Goal: Find specific page/section: Find specific page/section

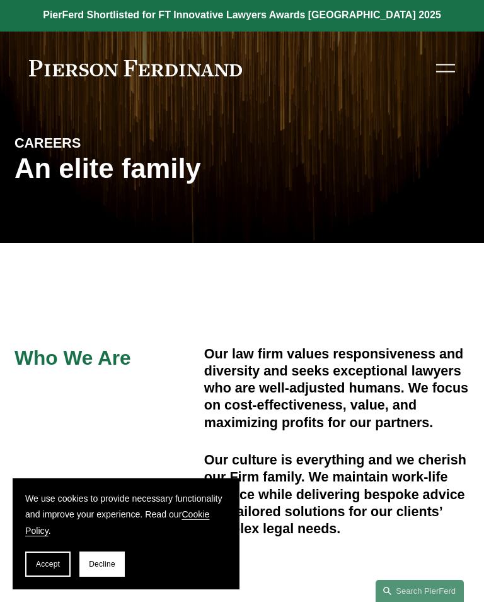
click at [443, 69] on div at bounding box center [446, 68] width 19 height 22
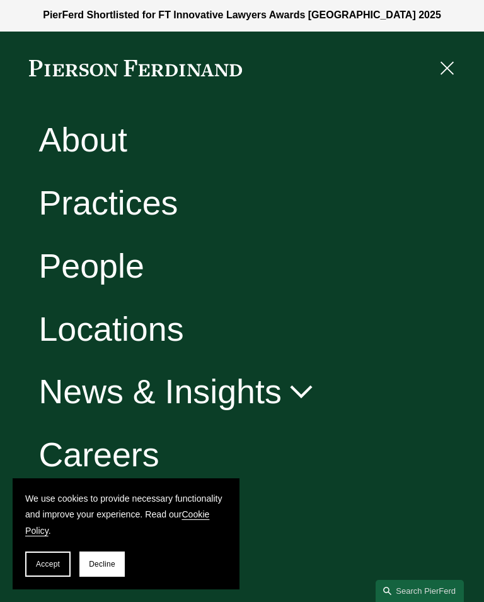
click at [150, 333] on link "Locations" at bounding box center [110, 329] width 145 height 34
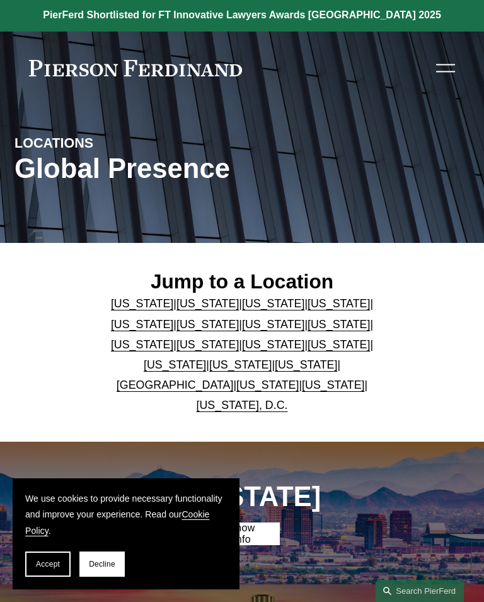
click at [201, 309] on link "California" at bounding box center [208, 303] width 62 height 13
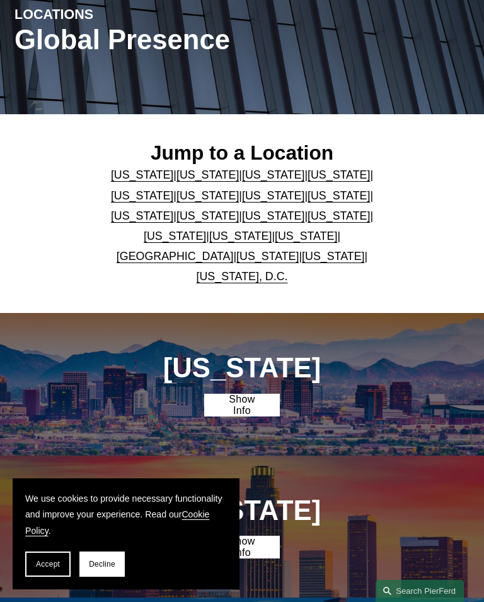
scroll to position [594, 0]
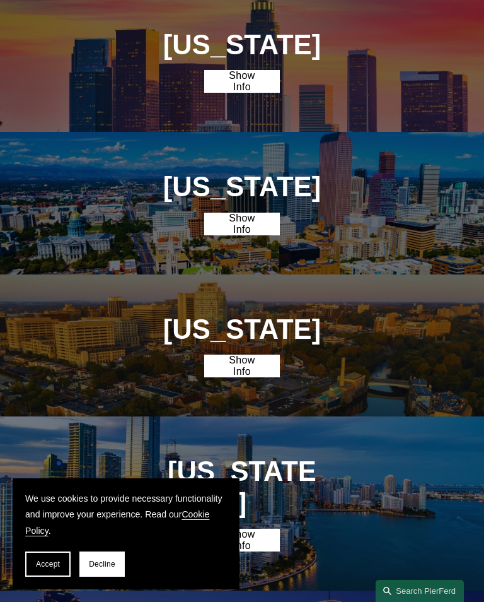
click at [242, 93] on link "Show Info" at bounding box center [242, 81] width 76 height 23
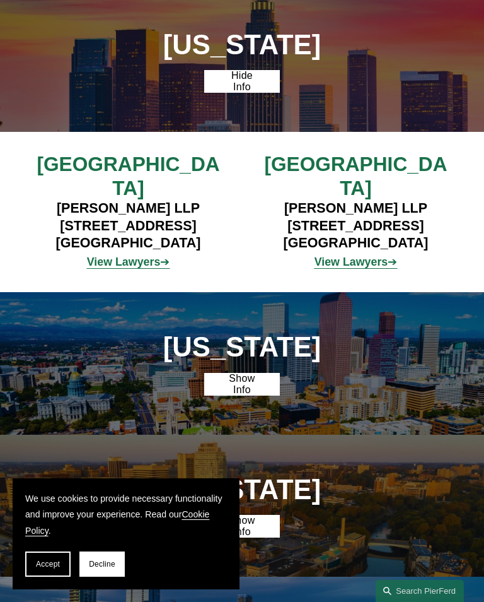
click at [249, 87] on link "Hide Info" at bounding box center [242, 81] width 76 height 23
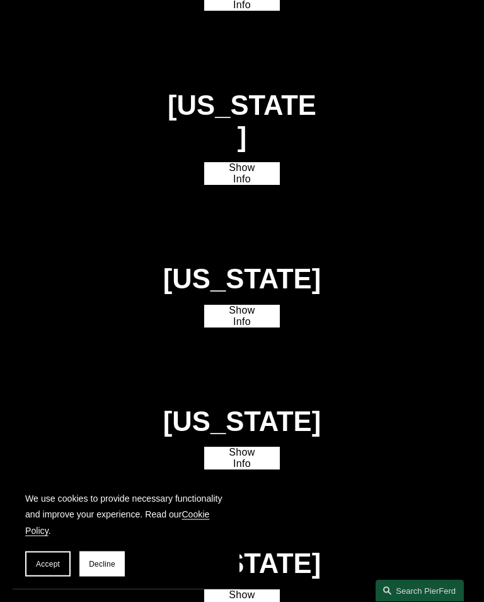
scroll to position [1624, 0]
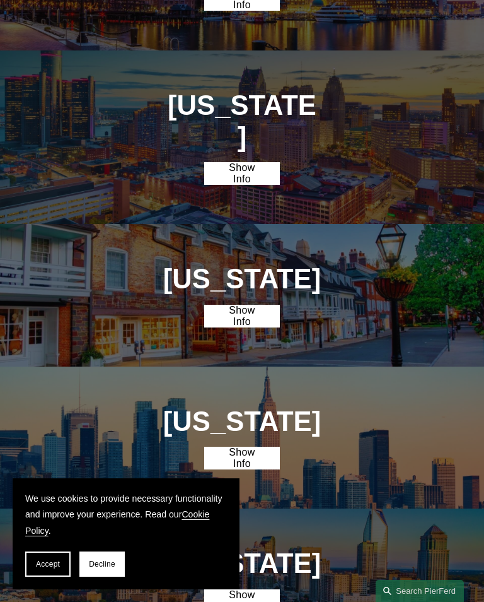
click at [244, 305] on link "Show Info" at bounding box center [242, 316] width 76 height 23
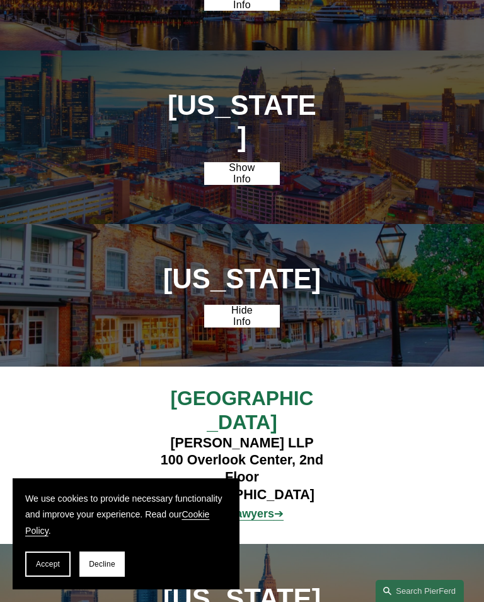
click at [254, 305] on link "Hide Info" at bounding box center [242, 316] width 76 height 23
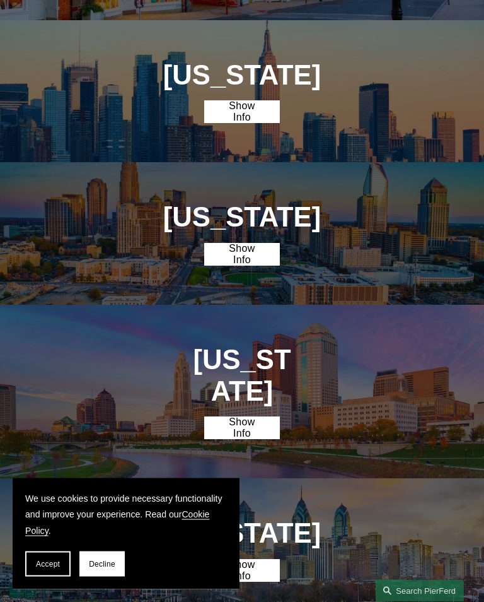
scroll to position [1971, 0]
click at [249, 243] on link "Show Info" at bounding box center [242, 254] width 76 height 23
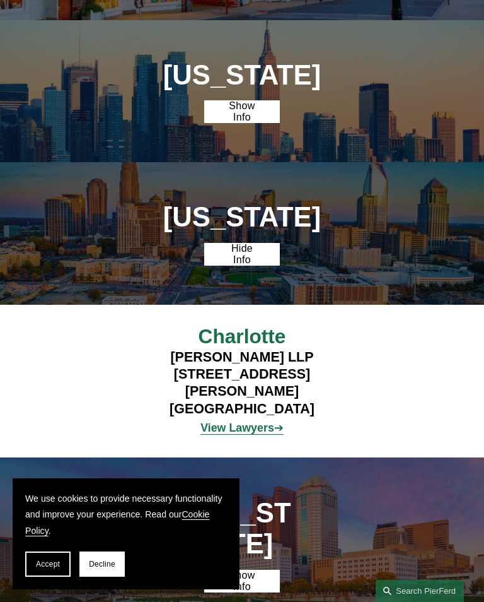
click at [245, 243] on link "Hide Info" at bounding box center [242, 254] width 76 height 23
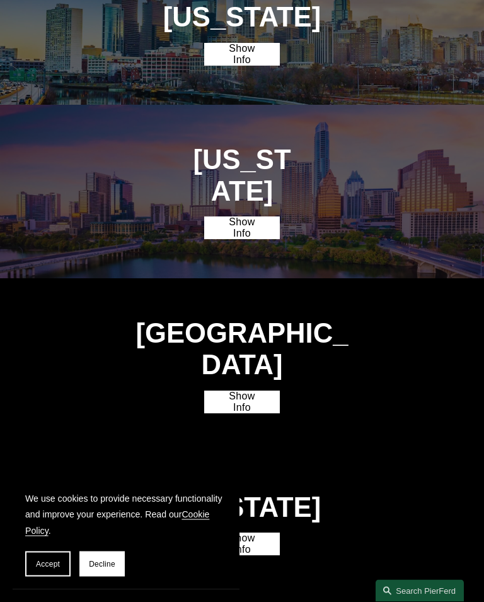
scroll to position [2487, 0]
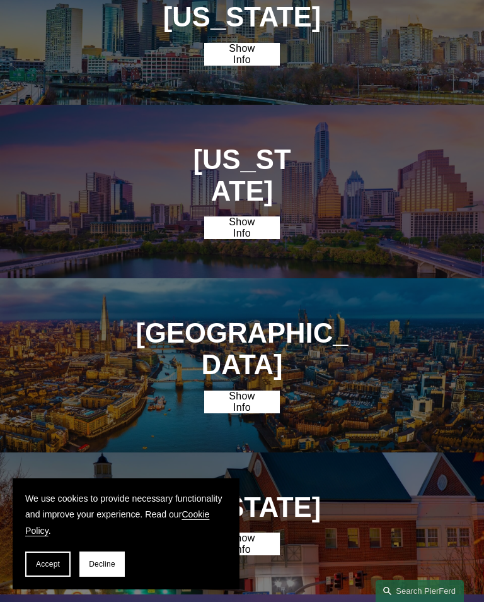
click at [241, 390] on link "Show Info" at bounding box center [242, 401] width 76 height 23
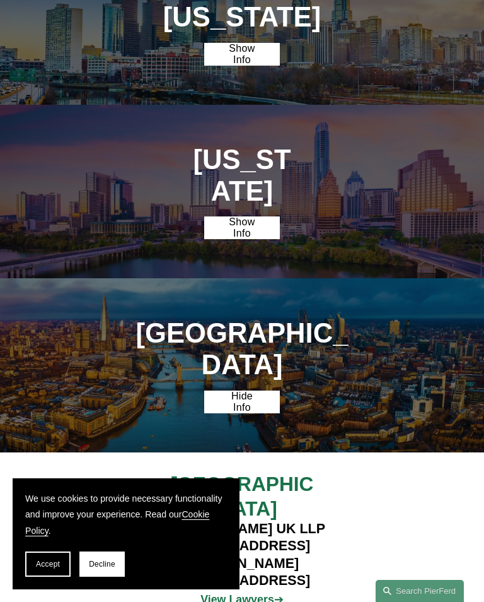
click at [249, 390] on link "Hide Info" at bounding box center [242, 401] width 76 height 23
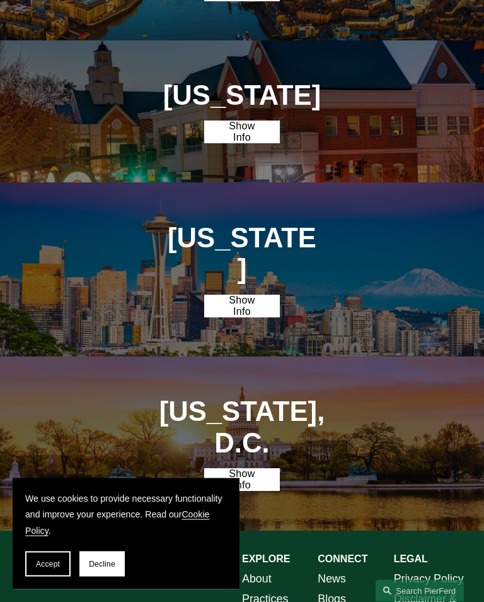
scroll to position [2901, 0]
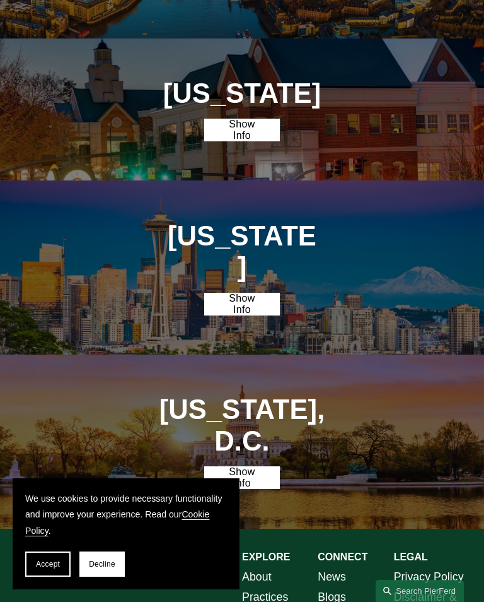
click at [241, 466] on link "Show Info" at bounding box center [242, 477] width 76 height 23
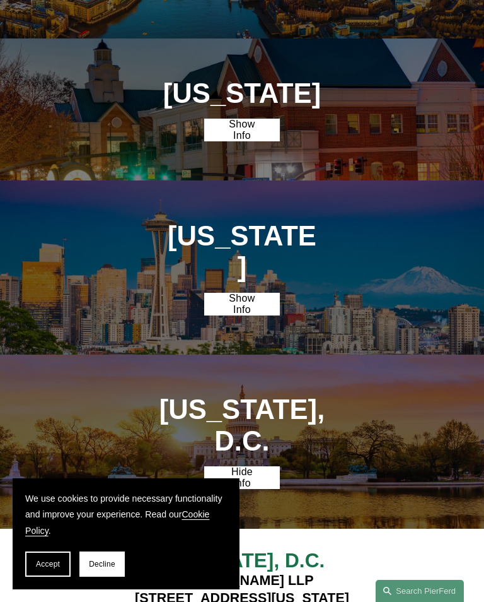
click at [254, 466] on link "Hide Info" at bounding box center [242, 477] width 76 height 23
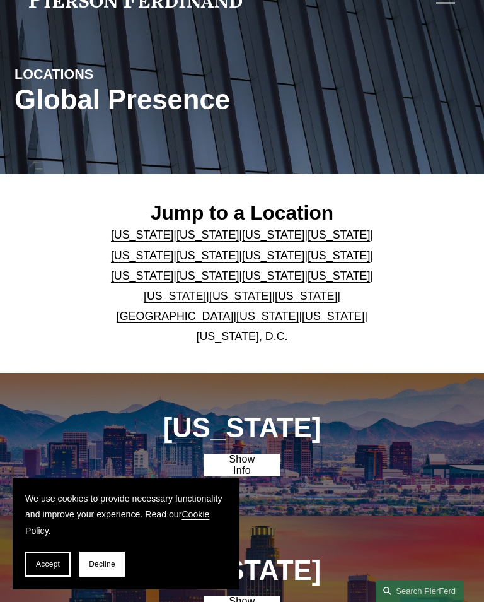
scroll to position [0, 0]
